Goal: Information Seeking & Learning: Check status

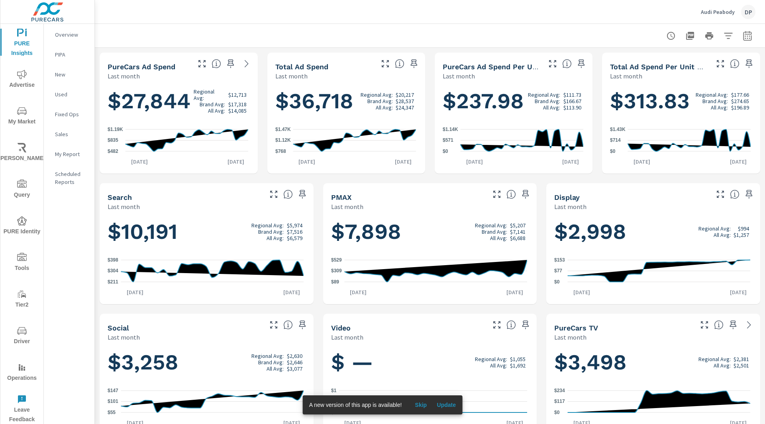
scroll to position [218, 0]
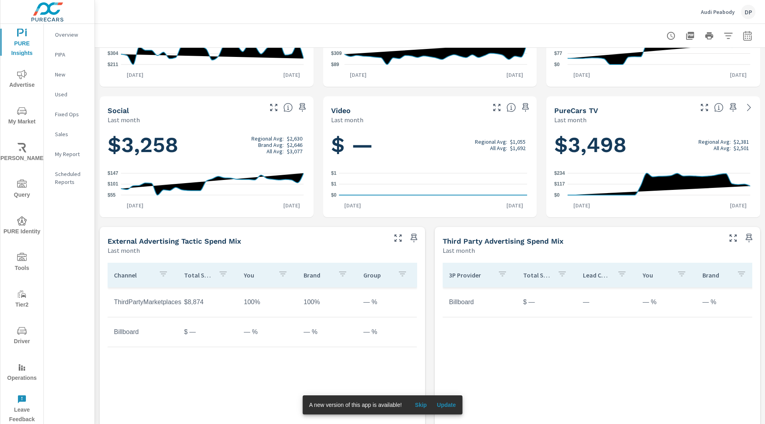
click at [459, 222] on div "PureCars Ad Spend Last month $27,844 Regional Avg: $12,713 Brand Avg: $17,318 A…" at bounding box center [430, 156] width 670 height 653
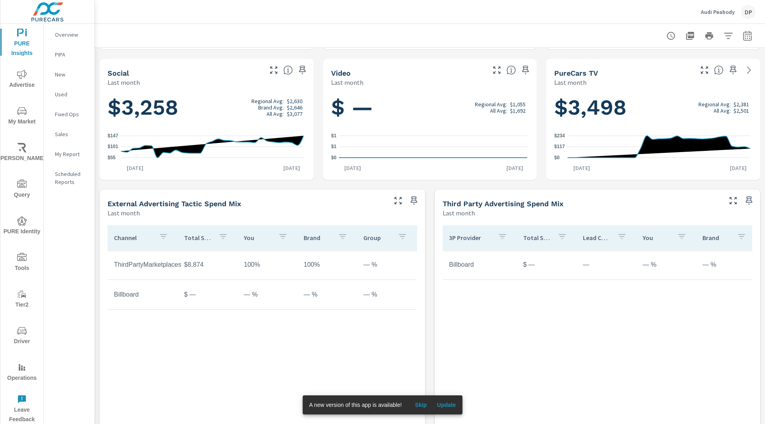
scroll to position [255, 0]
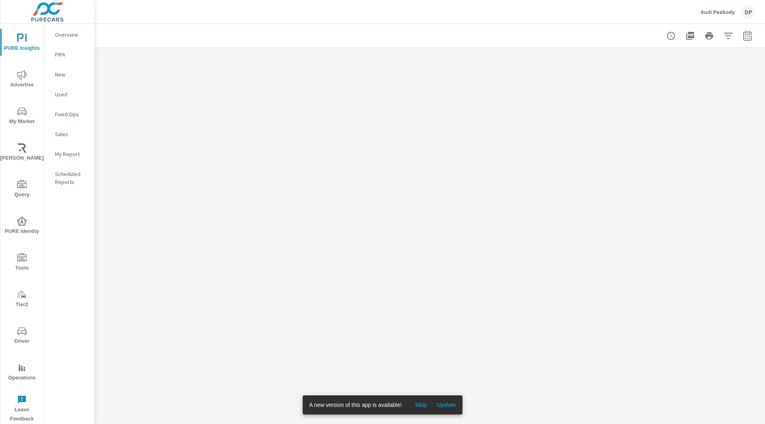
scroll to position [277, 0]
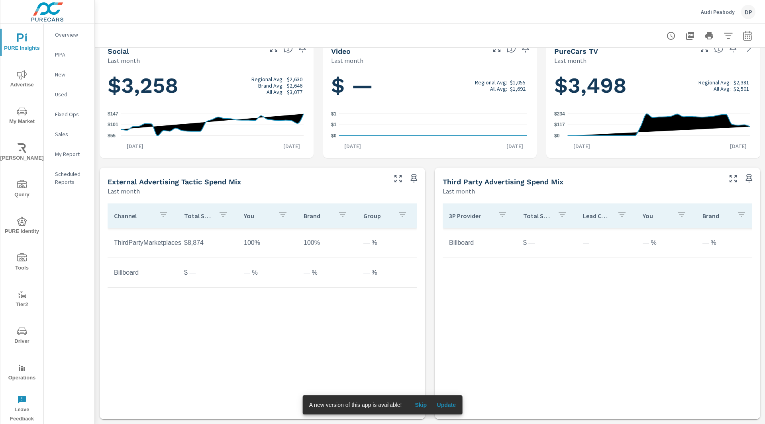
scroll to position [276, 0]
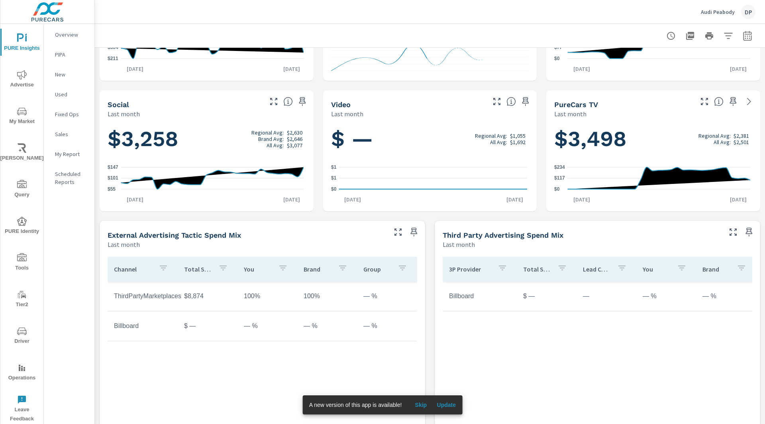
scroll to position [277, 0]
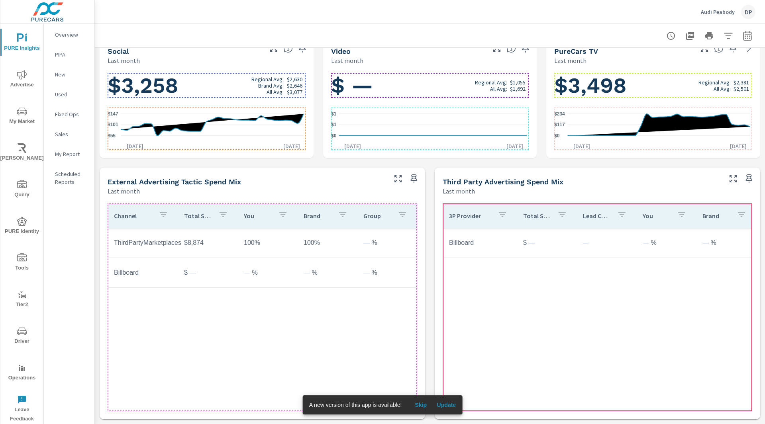
click at [494, 271] on div "3P Provider Total Spend Lead Count You Brand Group Billboard $ — — — % — % — %" at bounding box center [598, 302] width 310 height 196
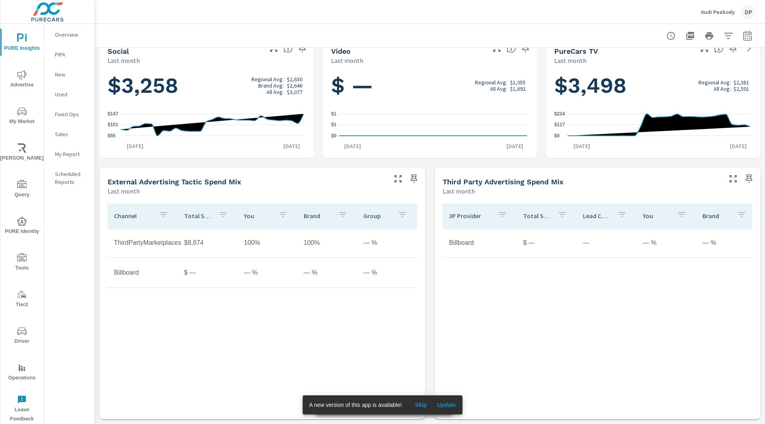
click at [419, 407] on span "Skip" at bounding box center [420, 405] width 19 height 7
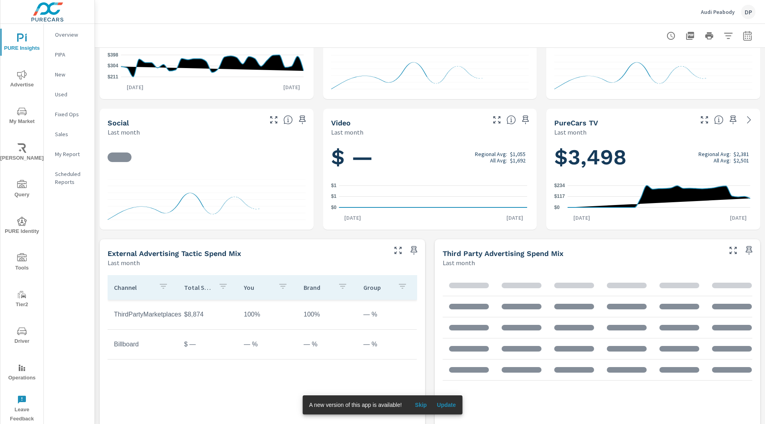
scroll to position [277, 0]
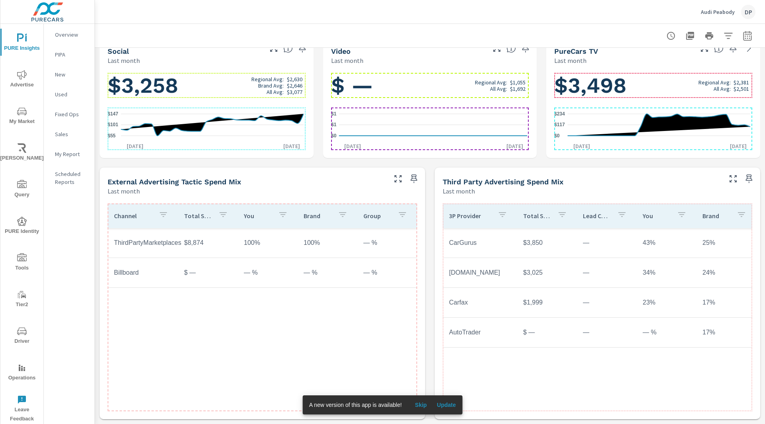
click at [568, 329] on td "$ —" at bounding box center [547, 333] width 60 height 20
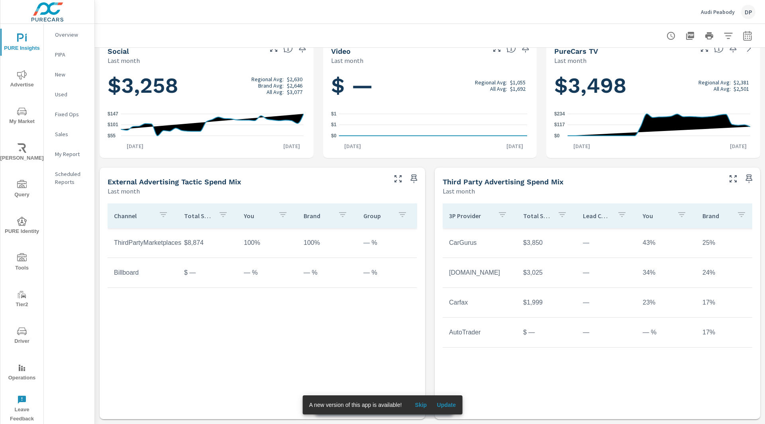
click at [423, 406] on span "Skip" at bounding box center [420, 405] width 19 height 7
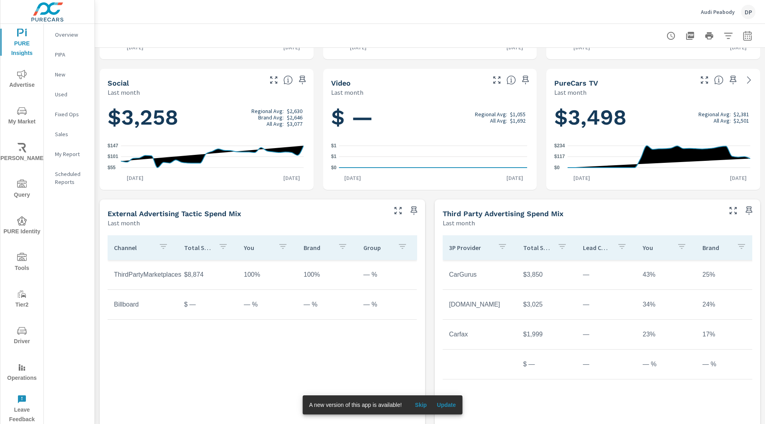
scroll to position [277, 0]
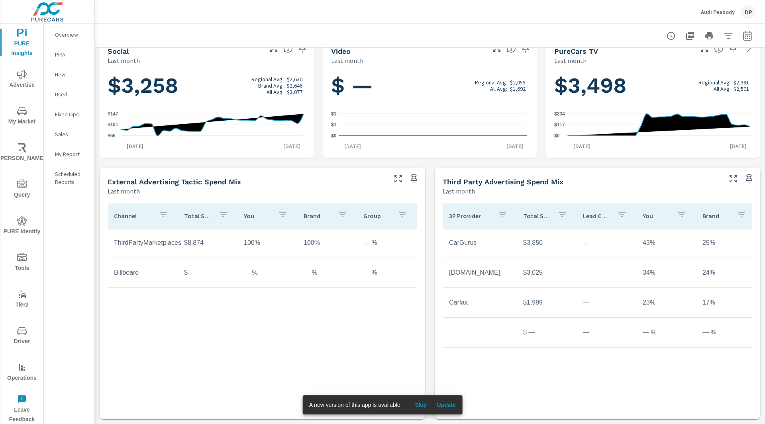
click at [463, 248] on td "CarGurus" at bounding box center [480, 243] width 74 height 20
copy td "CarGurus"
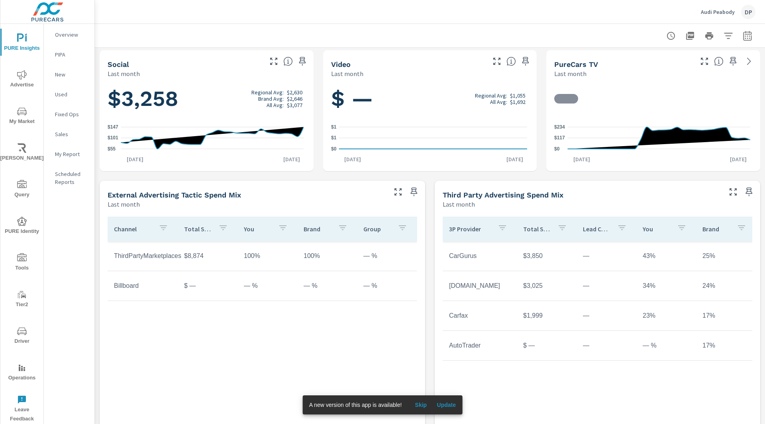
scroll to position [265, 0]
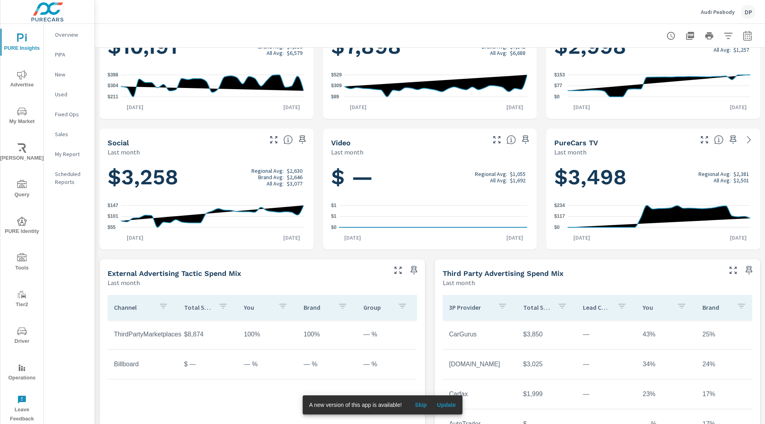
scroll to position [277, 0]
